Goal: Information Seeking & Learning: Find specific fact

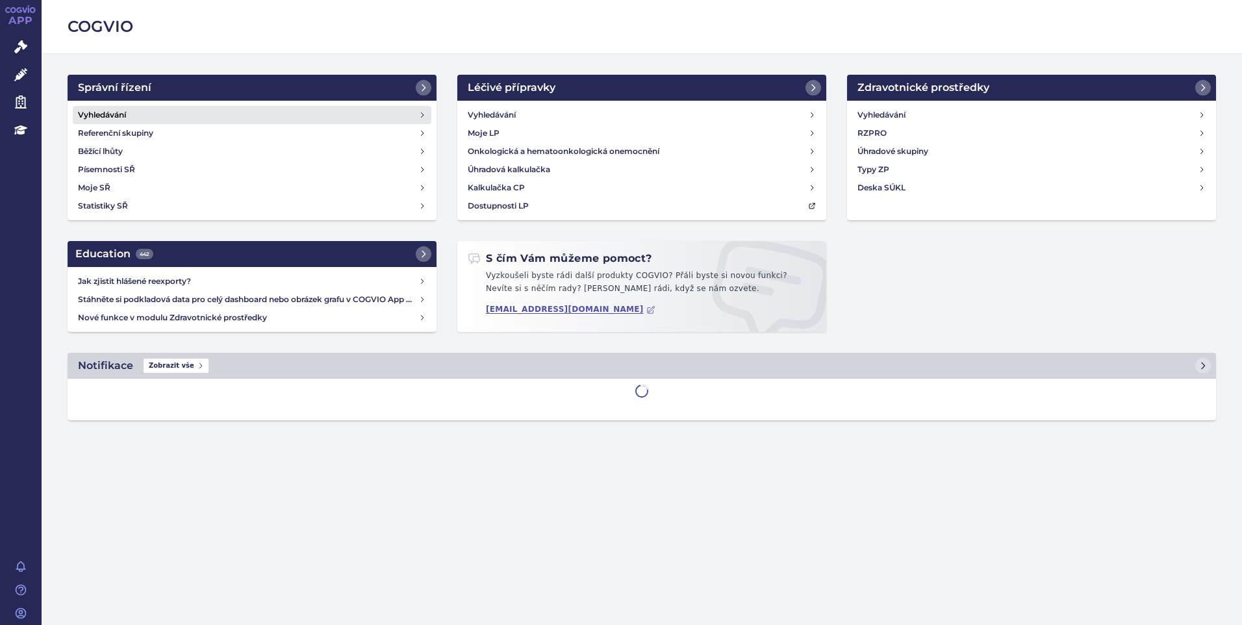
click at [108, 117] on h4 "Vyhledávání" at bounding box center [102, 114] width 48 height 13
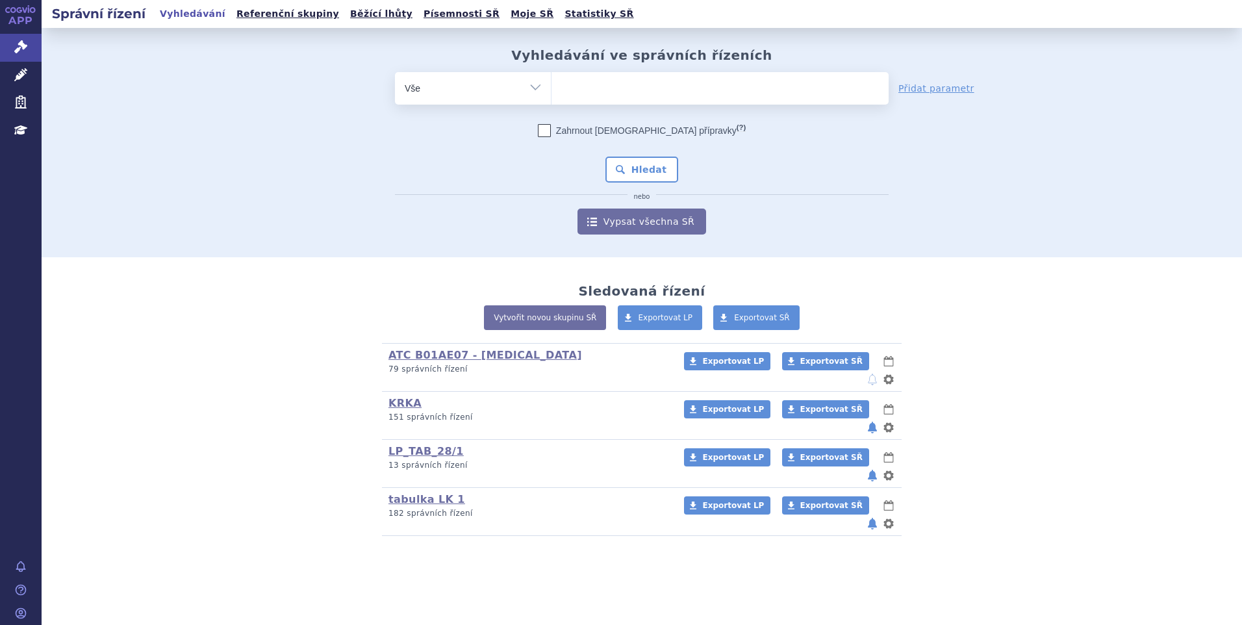
click at [629, 87] on ul at bounding box center [719, 85] width 337 height 27
click at [551, 87] on select at bounding box center [551, 87] width 1 height 32
paste input "SUKLS335202/2024"
type input "SUKLS335202/2024"
select select "SUKLS335202/2024"
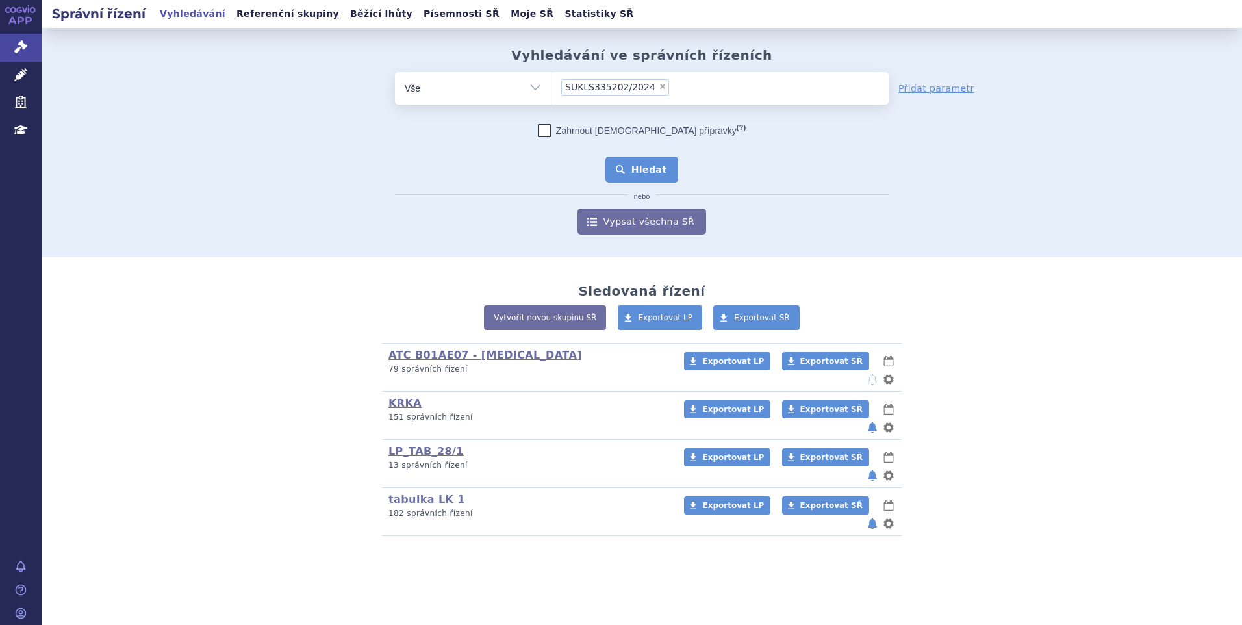
click at [644, 177] on button "Hledat" at bounding box center [641, 170] width 73 height 26
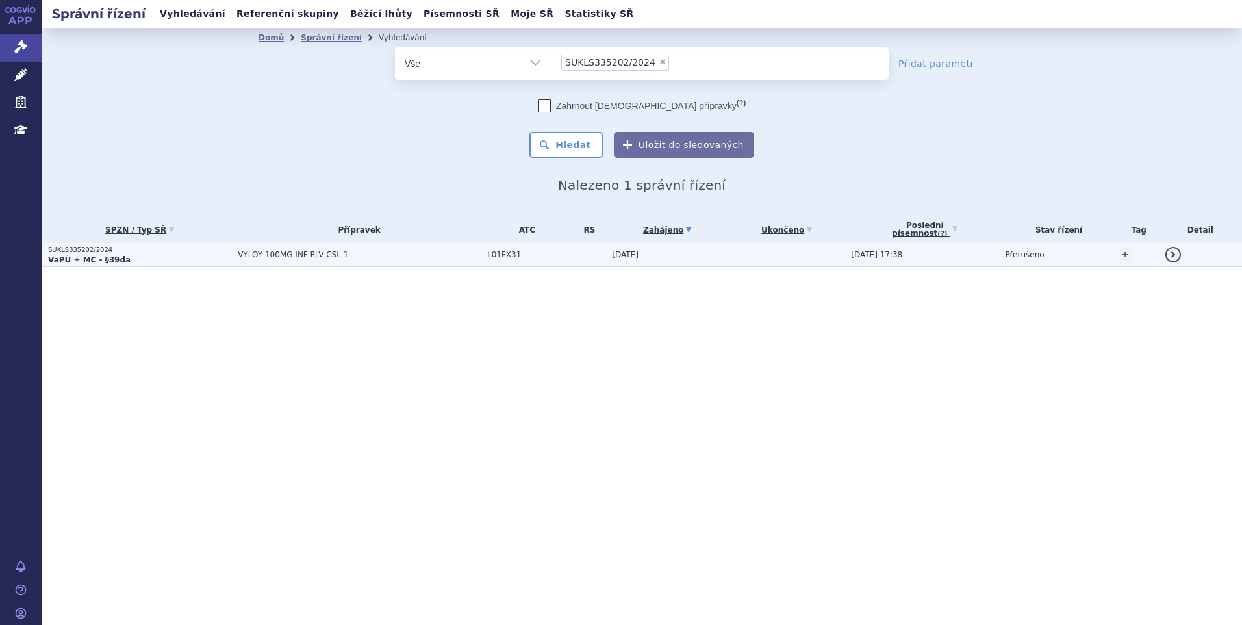
click at [299, 258] on span "VYLOY 100MG INF PLV CSL 1" at bounding box center [359, 254] width 243 height 9
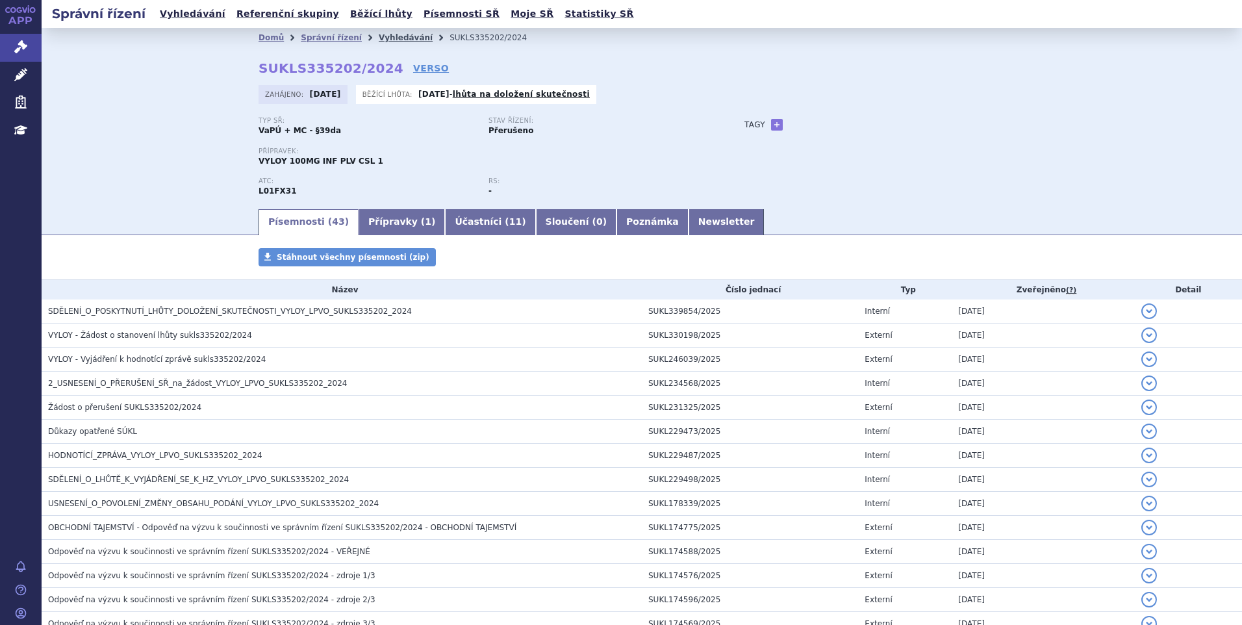
click at [379, 38] on link "Vyhledávání" at bounding box center [406, 37] width 54 height 9
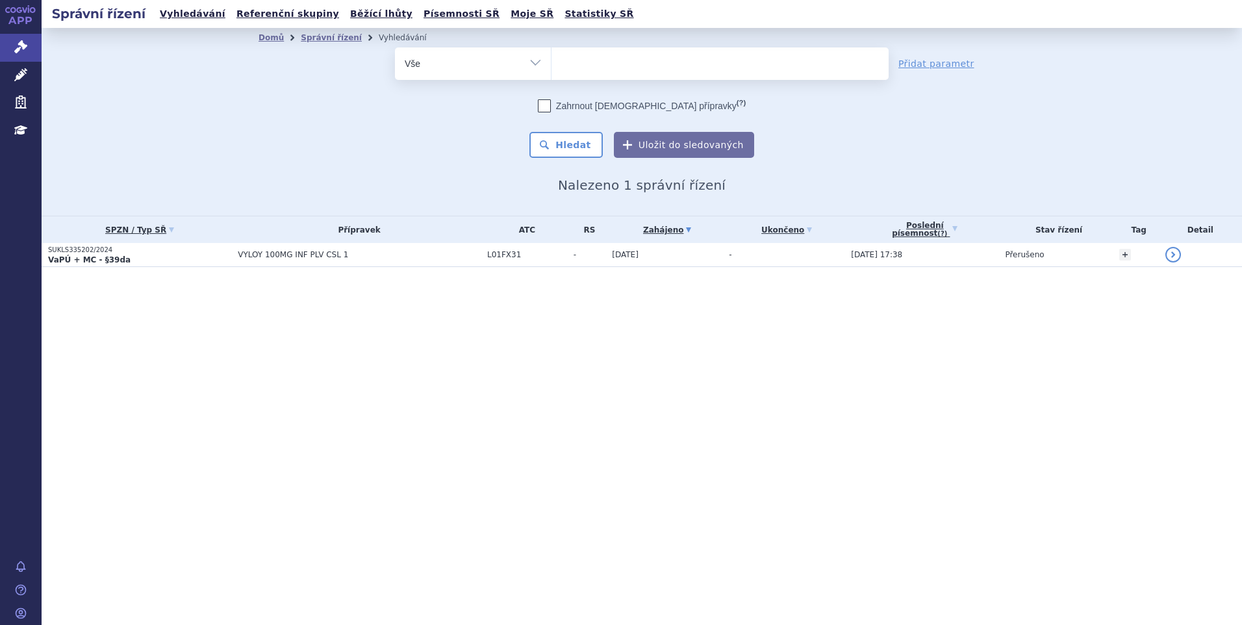
select select
type input "SUKLS274314/2024"
select select "SUKLS274314/2024"
click at [582, 142] on button "Hledat" at bounding box center [565, 145] width 73 height 26
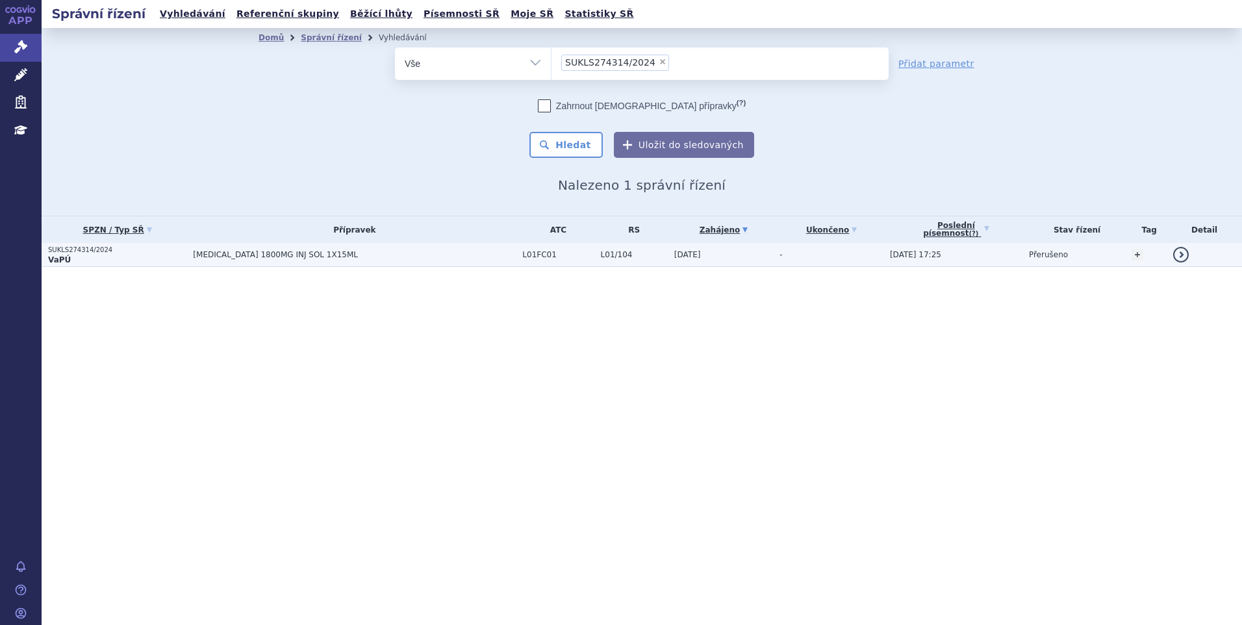
click at [436, 258] on span "[MEDICAL_DATA] 1800MG INJ SOL 1X15ML" at bounding box center [354, 254] width 323 height 9
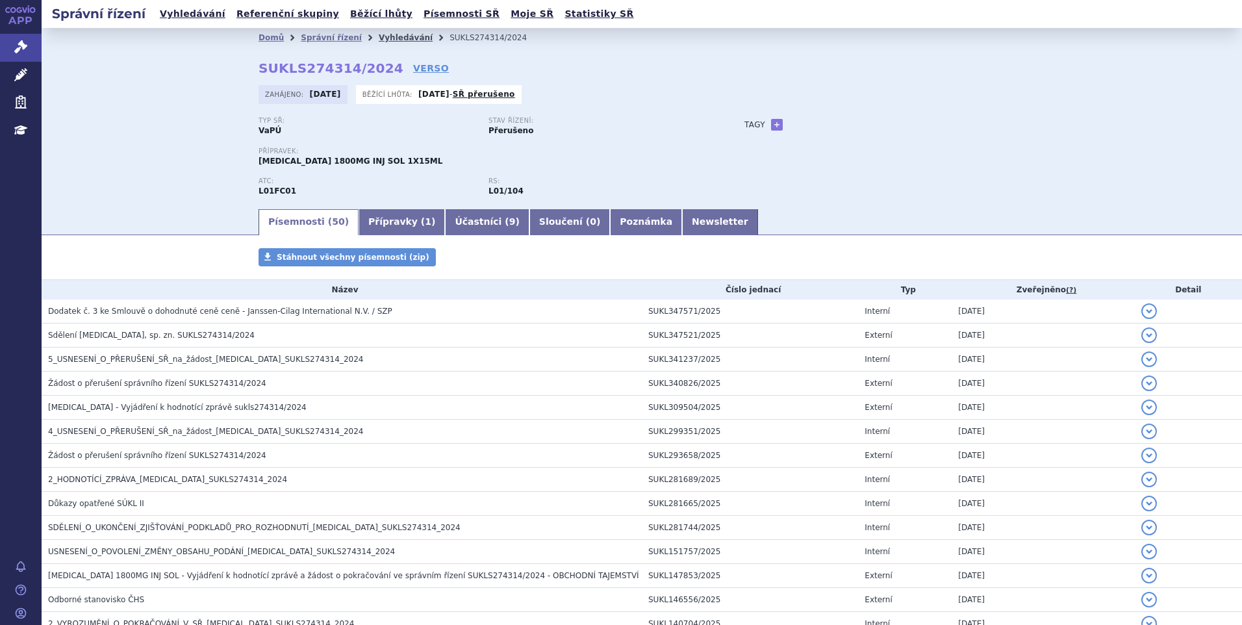
click at [379, 37] on link "Vyhledávání" at bounding box center [406, 37] width 54 height 9
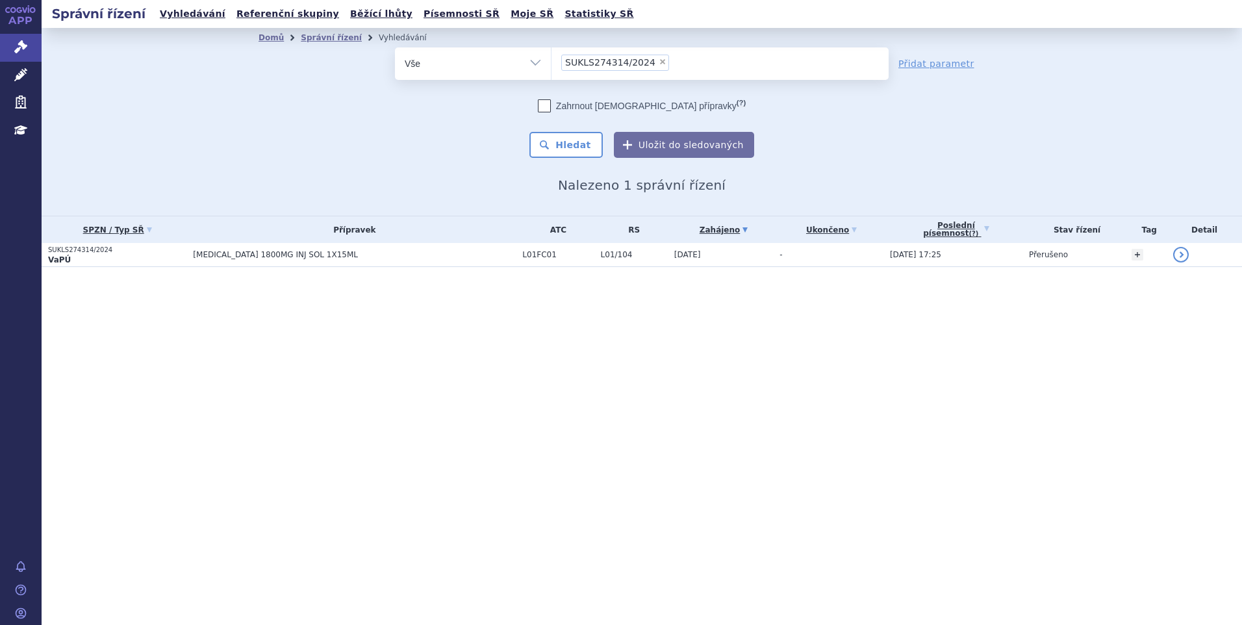
click at [658, 58] on span "×" at bounding box center [662, 62] width 8 height 8
click at [551, 58] on select "SUKLS274314/2024" at bounding box center [551, 63] width 1 height 32
select select
type input "SUKLS166482/2025"
select select "SUKLS166482/2025"
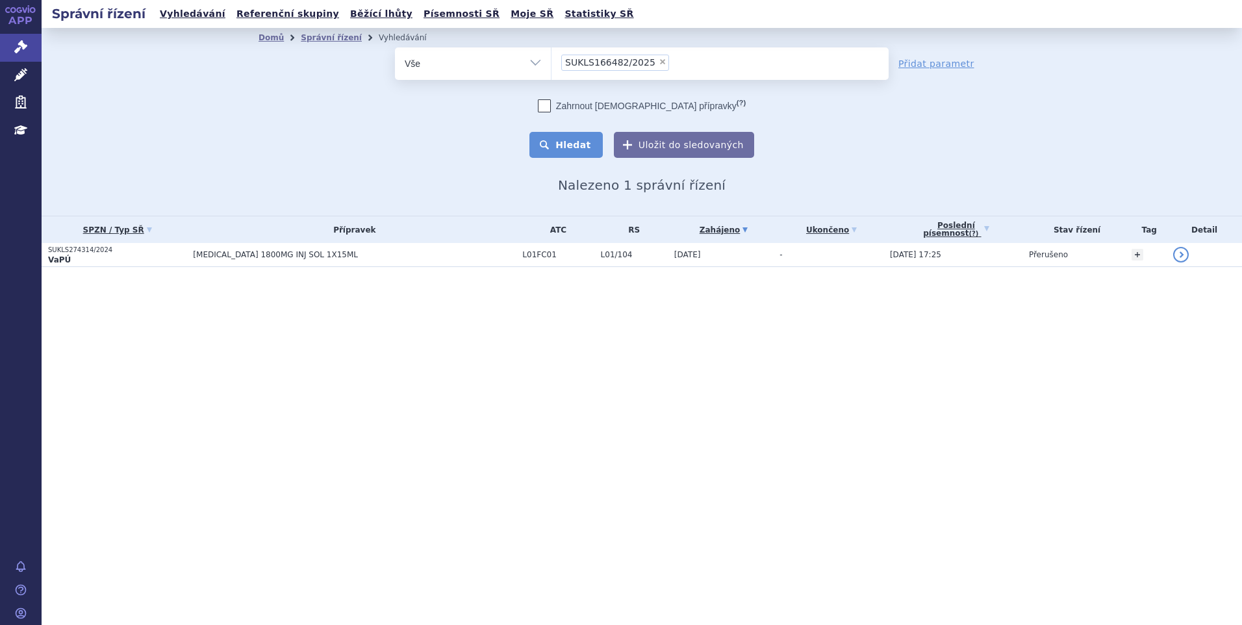
click at [568, 150] on button "Hledat" at bounding box center [565, 145] width 73 height 26
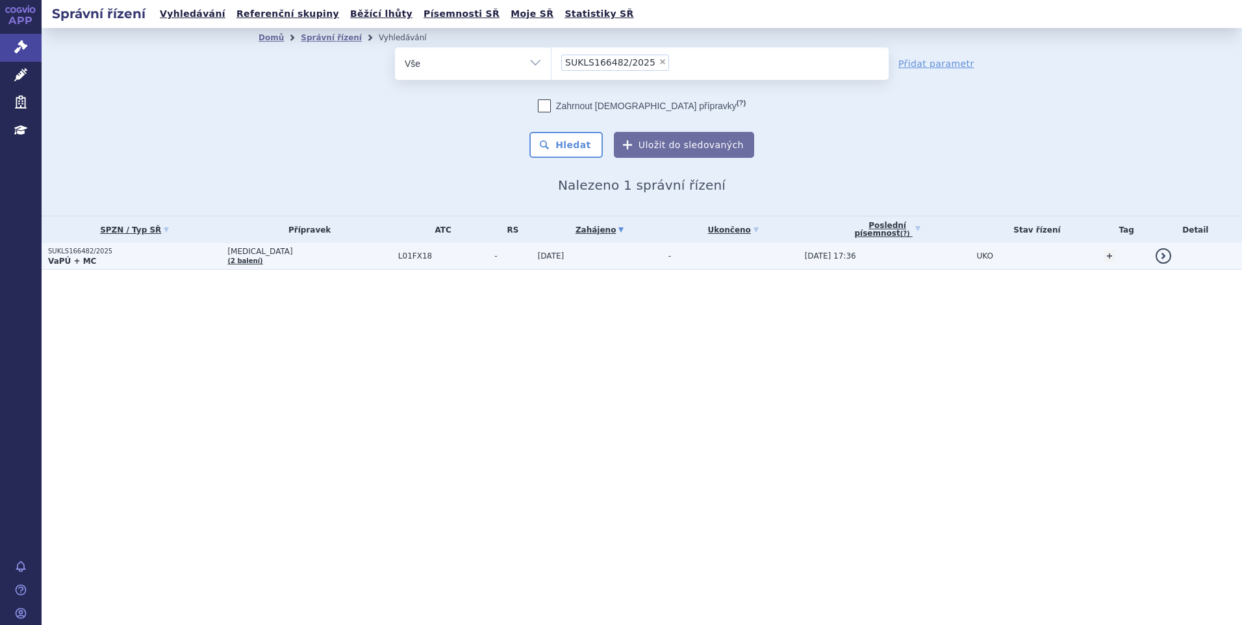
click at [305, 261] on td "[MEDICAL_DATA] (2 balení)" at bounding box center [306, 256] width 170 height 27
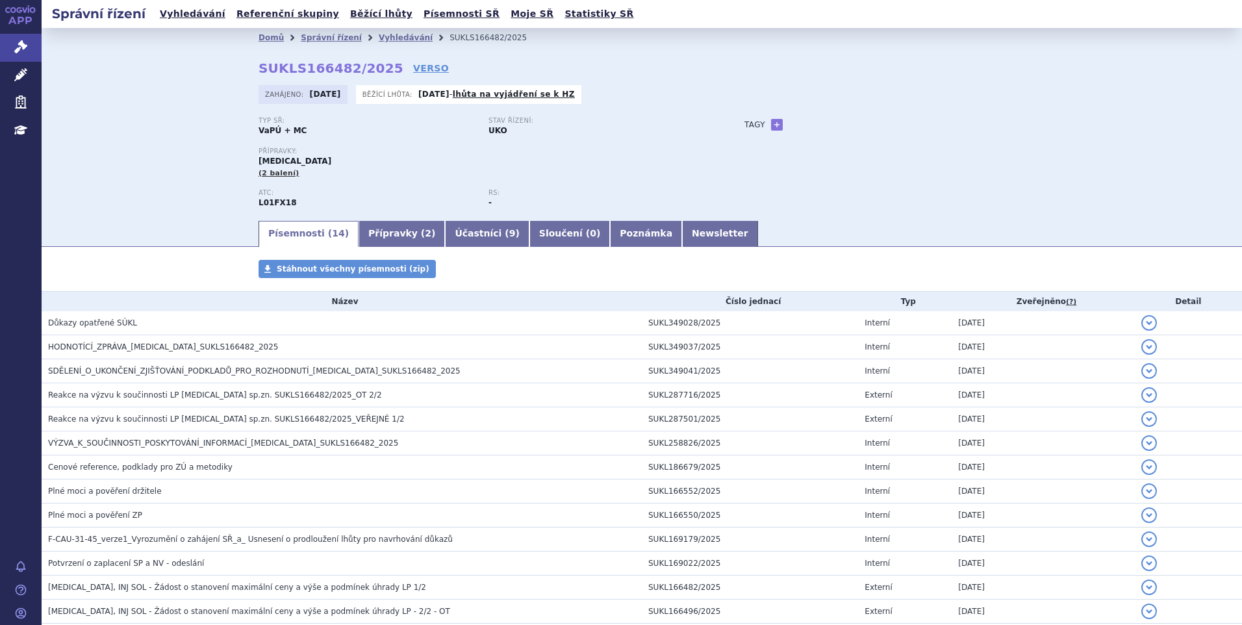
click at [189, 181] on div "Domů Správní řízení Vyhledávání SUKLS166482/2025 SUKLS166482/2025 VERSO Zahájen…" at bounding box center [642, 123] width 1200 height 191
